Goal: Check status: Check status

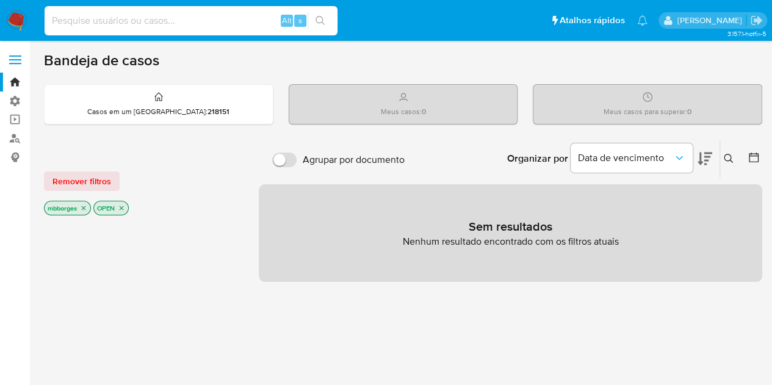
click at [228, 15] on input at bounding box center [191, 21] width 293 height 16
click at [242, 21] on input at bounding box center [191, 21] width 293 height 16
paste input "1965416901"
click at [190, 20] on input "1965416901" at bounding box center [191, 21] width 293 height 16
type input "1965416901"
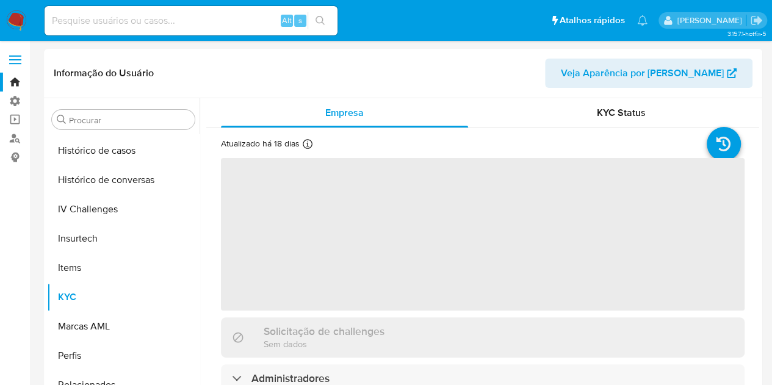
scroll to position [457, 0]
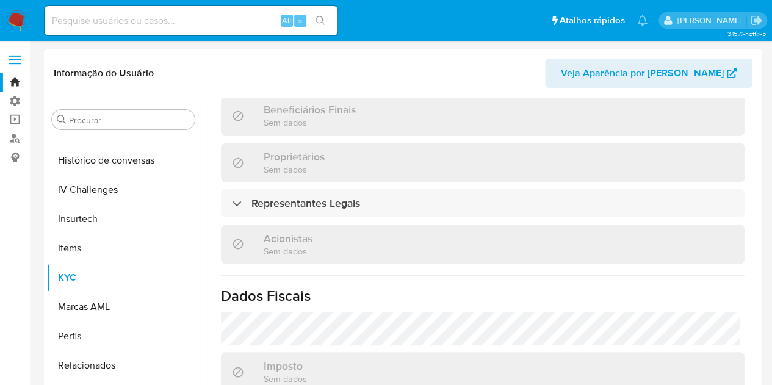
select select "10"
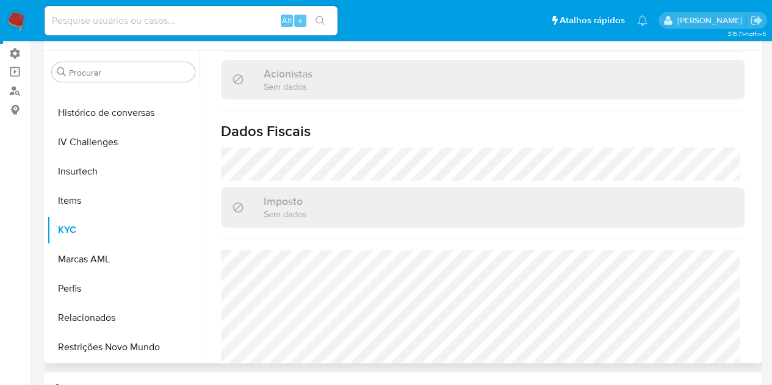
scroll to position [122, 0]
